Goal: Navigation & Orientation: Find specific page/section

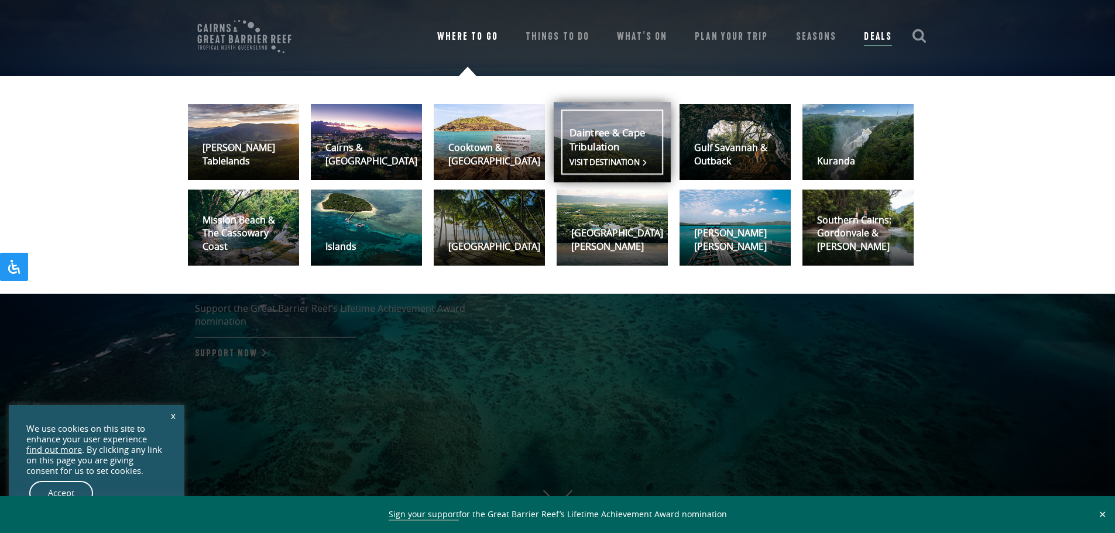
click at [632, 113] on link "Daintree & Cape Tribulation Visit destination" at bounding box center [612, 142] width 117 height 80
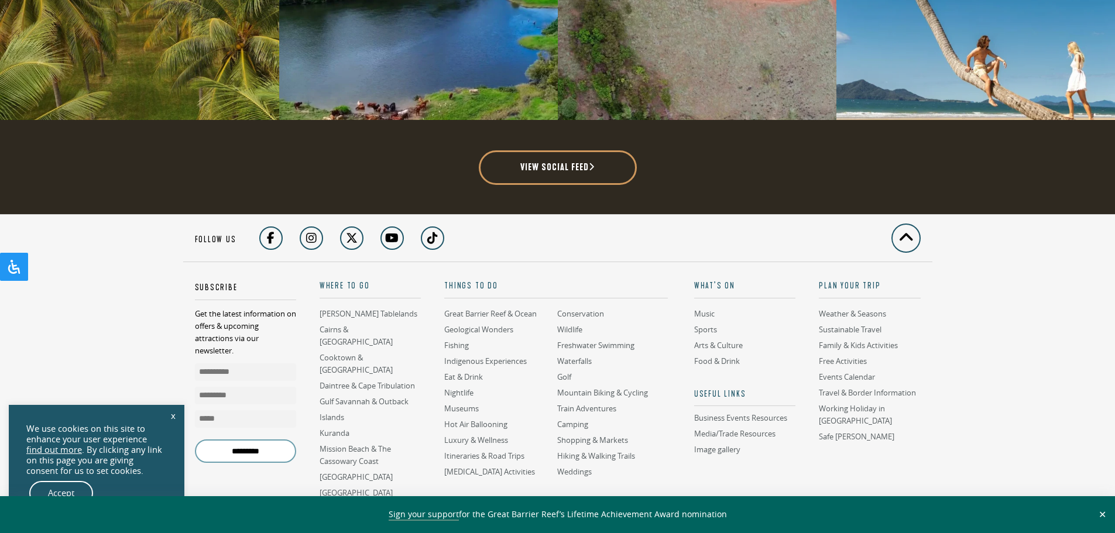
scroll to position [3160, 0]
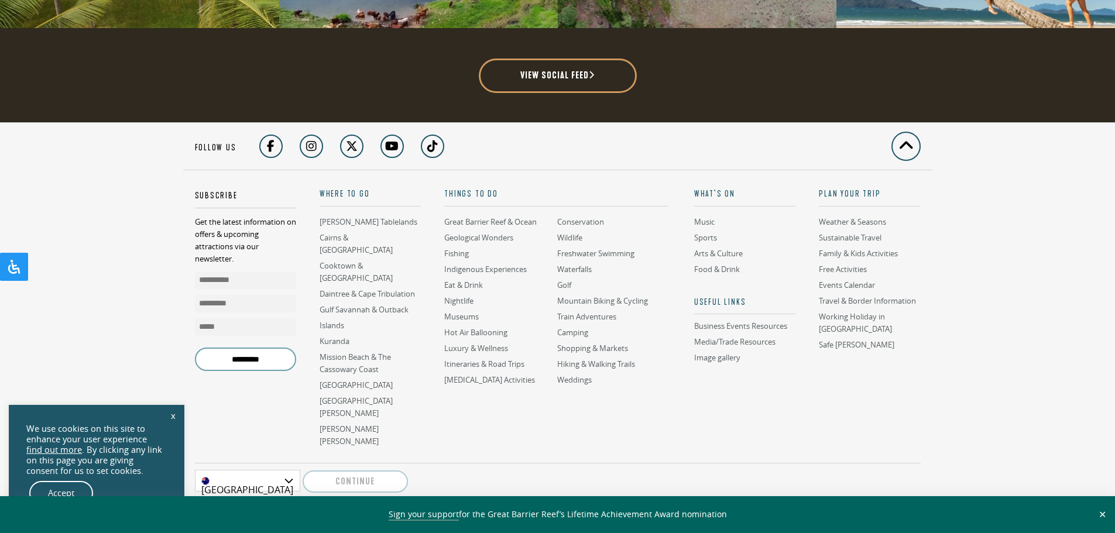
drag, startPoint x: 1032, startPoint y: 4, endPoint x: 232, endPoint y: 121, distance: 808.4
click at [123, 150] on footer "Back to top Follow us Subscribe Get the latest information on offers & upcoming…" at bounding box center [557, 367] width 1115 height 490
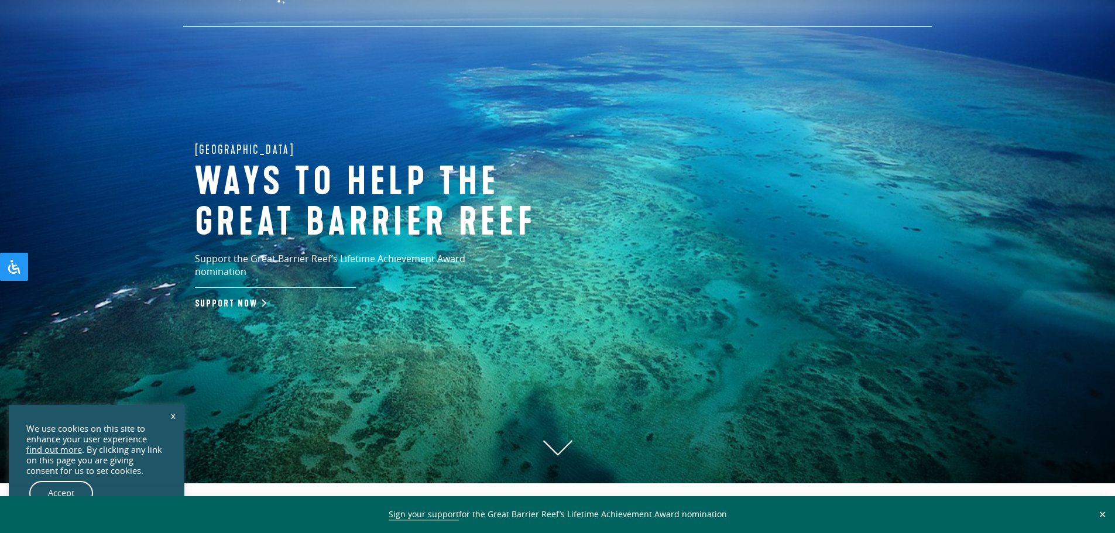
scroll to position [0, 0]
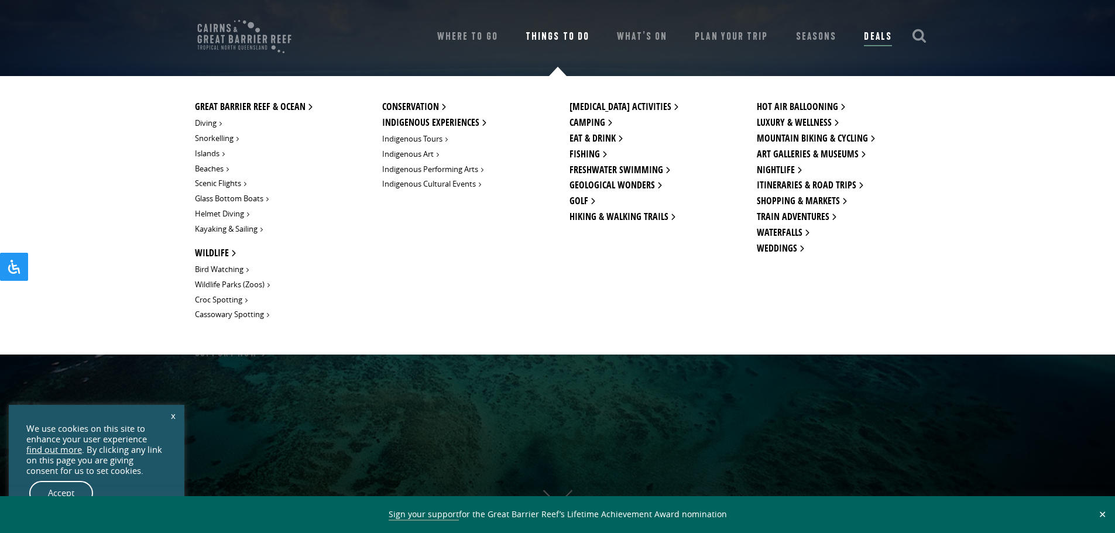
click at [573, 32] on link "Things To Do" at bounding box center [556, 37] width 63 height 16
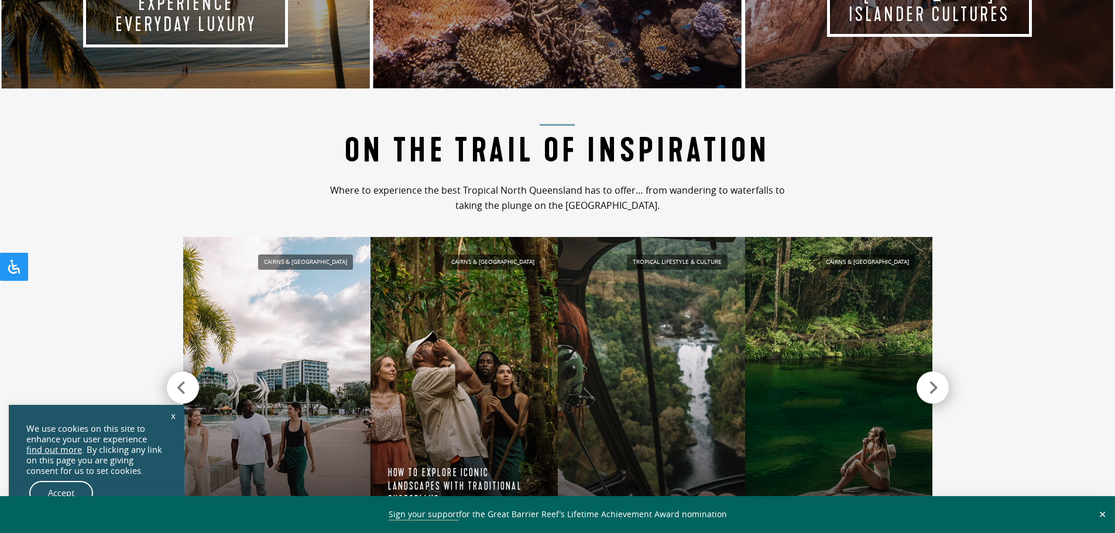
scroll to position [702, 0]
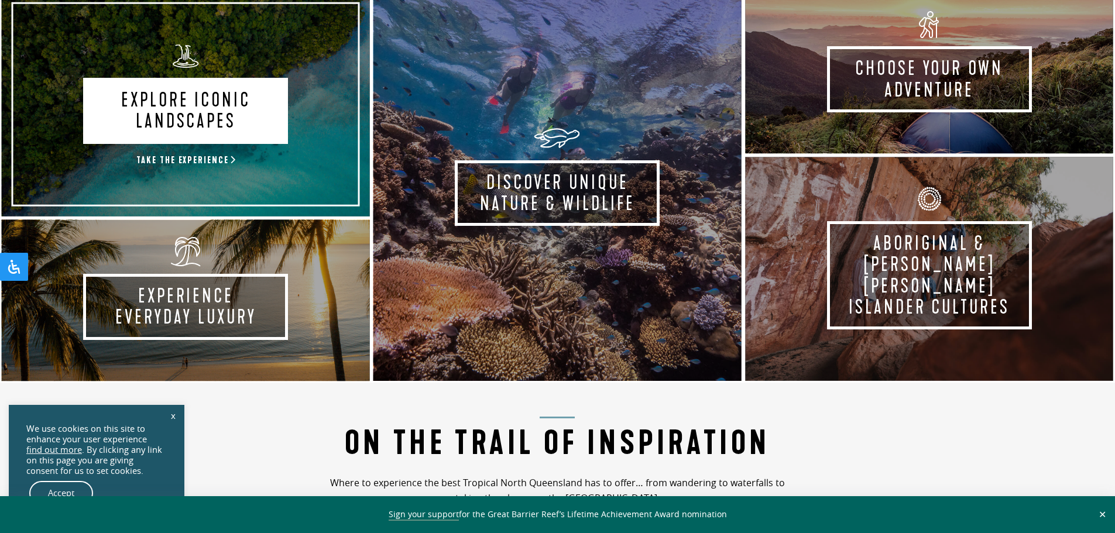
click at [288, 137] on link "Explore Iconic Landscapes Take the experience" at bounding box center [186, 105] width 372 height 228
